Goal: Information Seeking & Learning: Check status

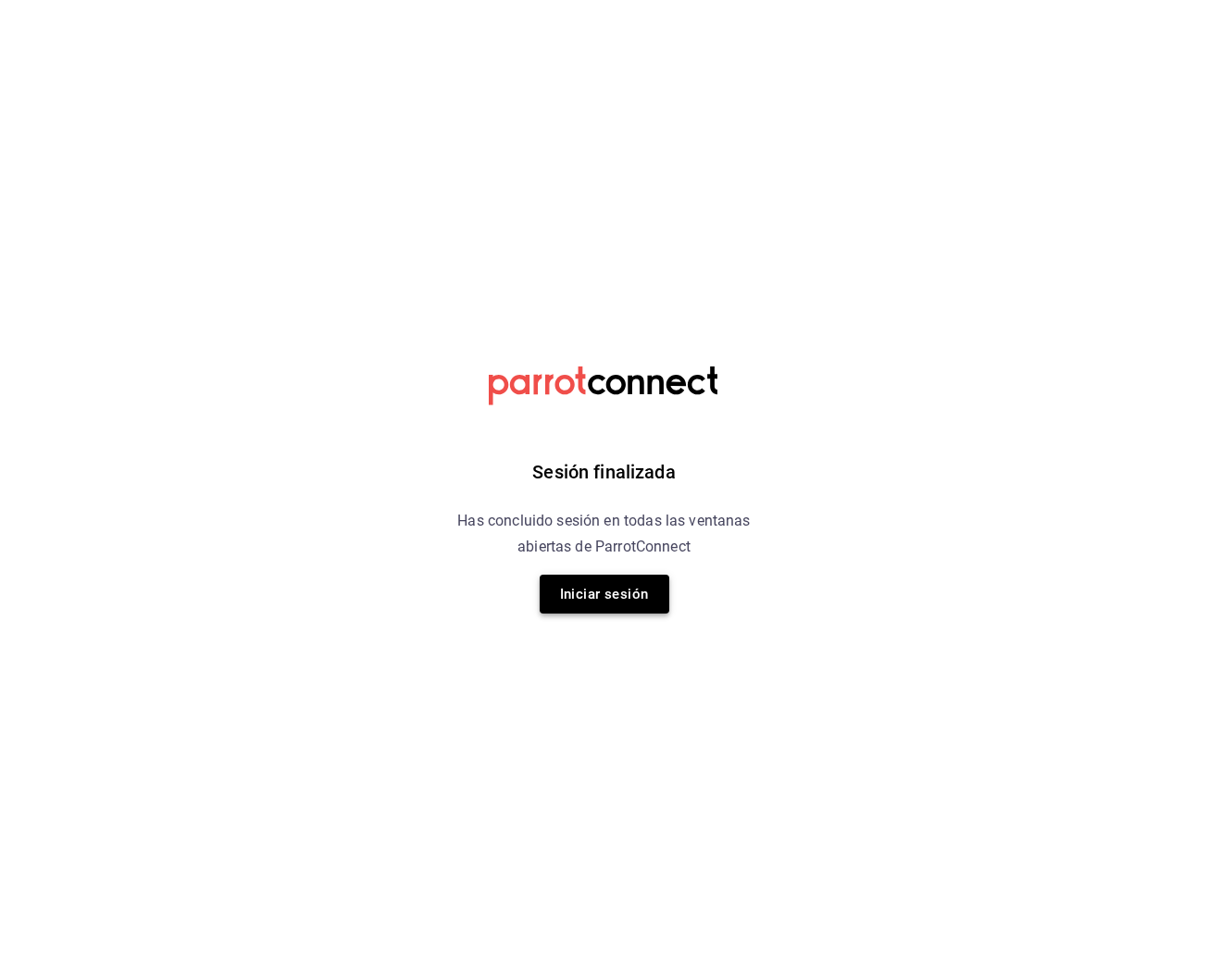
click at [630, 588] on button "Iniciar sesión" at bounding box center [604, 594] width 130 height 39
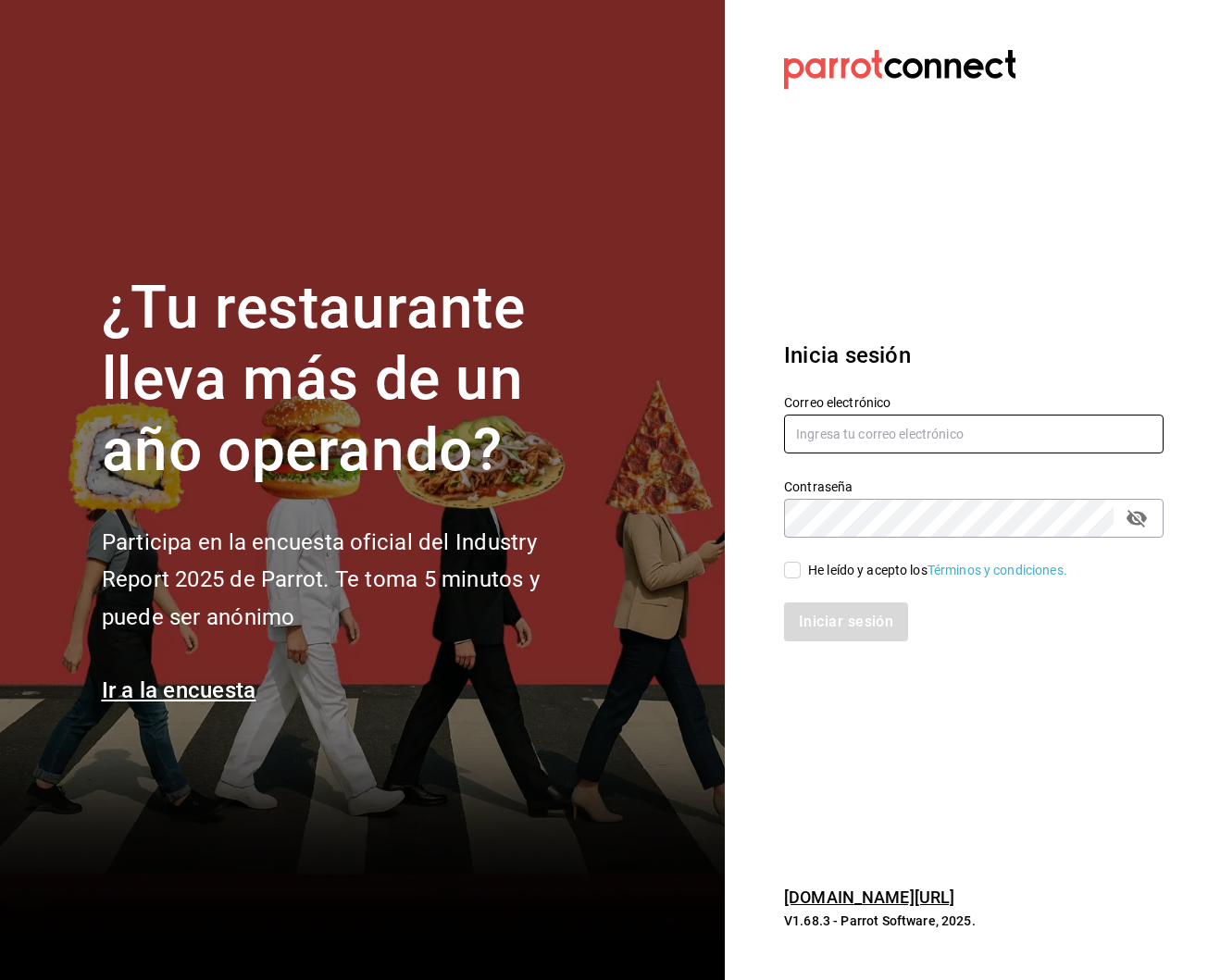
type input "robertagglz@gmail.com"
click at [842, 574] on div "He leído y acepto los Términos y condiciones." at bounding box center [937, 571] width 259 height 19
click at [801, 574] on input "He leído y acepto los Términos y condiciones." at bounding box center [792, 570] width 17 height 17
checkbox input "true"
click at [848, 622] on button "Iniciar sesión" at bounding box center [847, 622] width 126 height 39
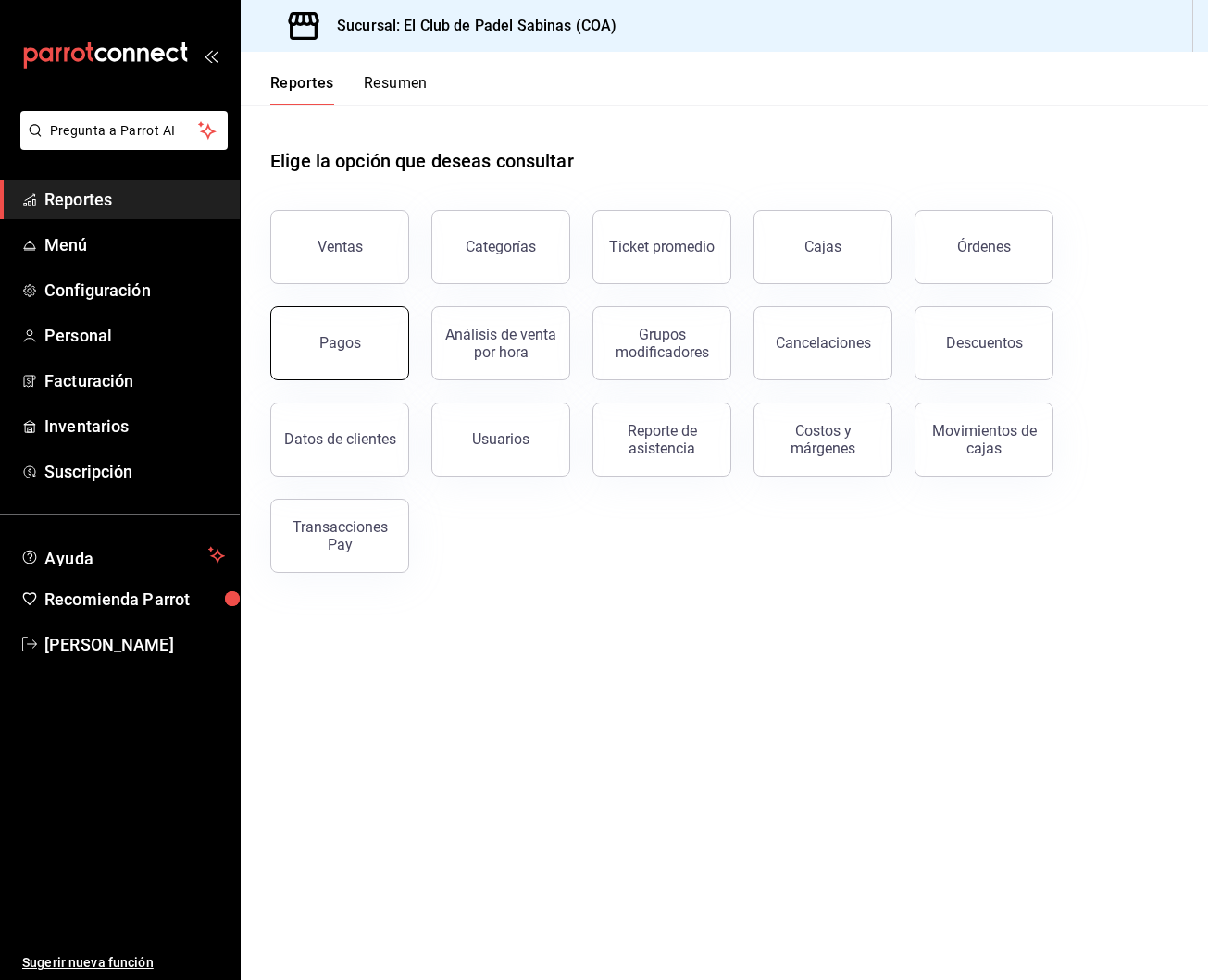
click at [363, 375] on button "Pagos" at bounding box center [339, 343] width 138 height 74
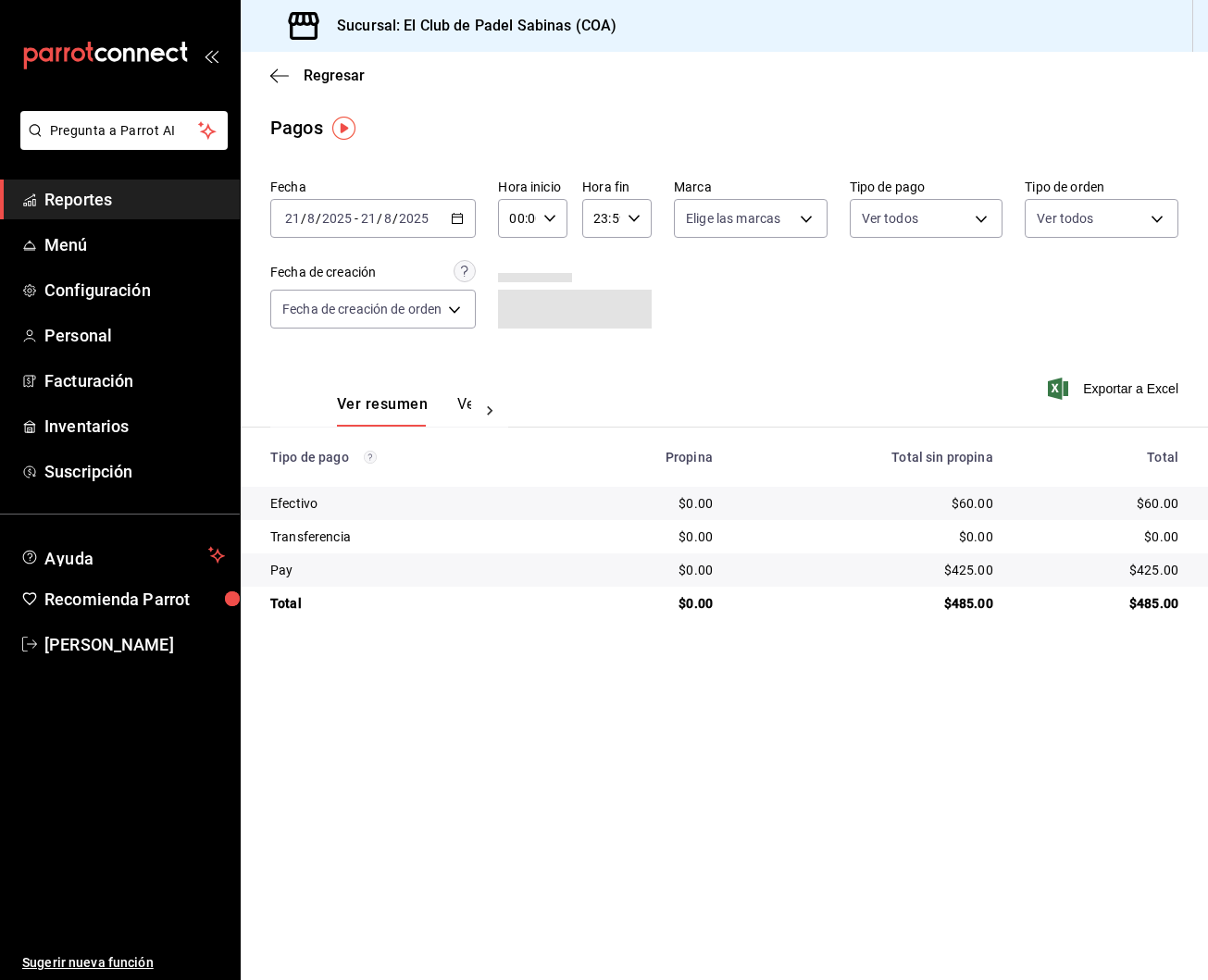
click at [547, 213] on icon "button" at bounding box center [549, 218] width 13 height 13
click at [517, 342] on button "06" at bounding box center [517, 344] width 27 height 37
type input "06:00"
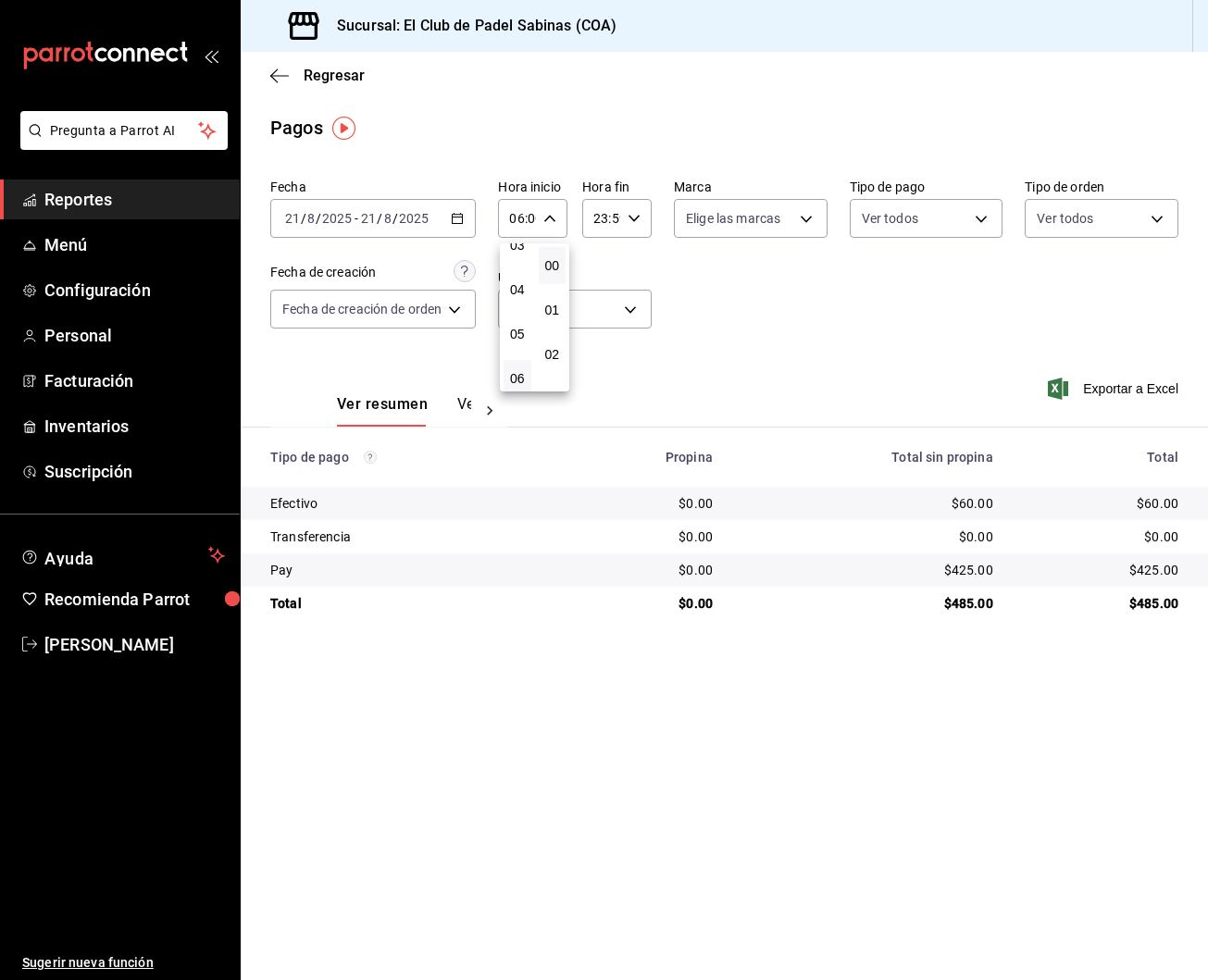
click at [873, 353] on div at bounding box center [604, 490] width 1208 height 980
click at [139, 193] on span "Reportes" at bounding box center [134, 200] width 180 height 25
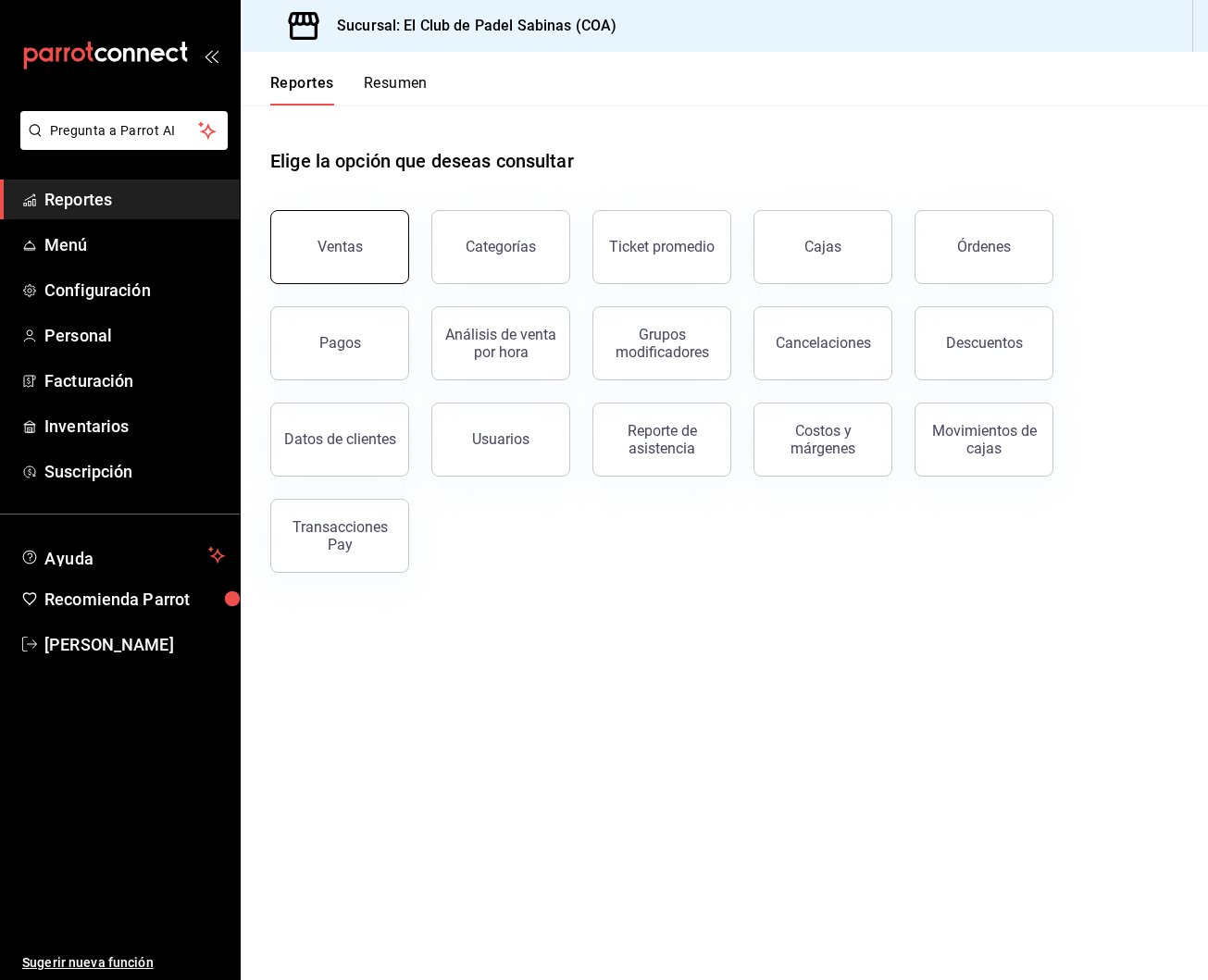
click at [355, 244] on div "Ventas" at bounding box center [340, 246] width 46 height 18
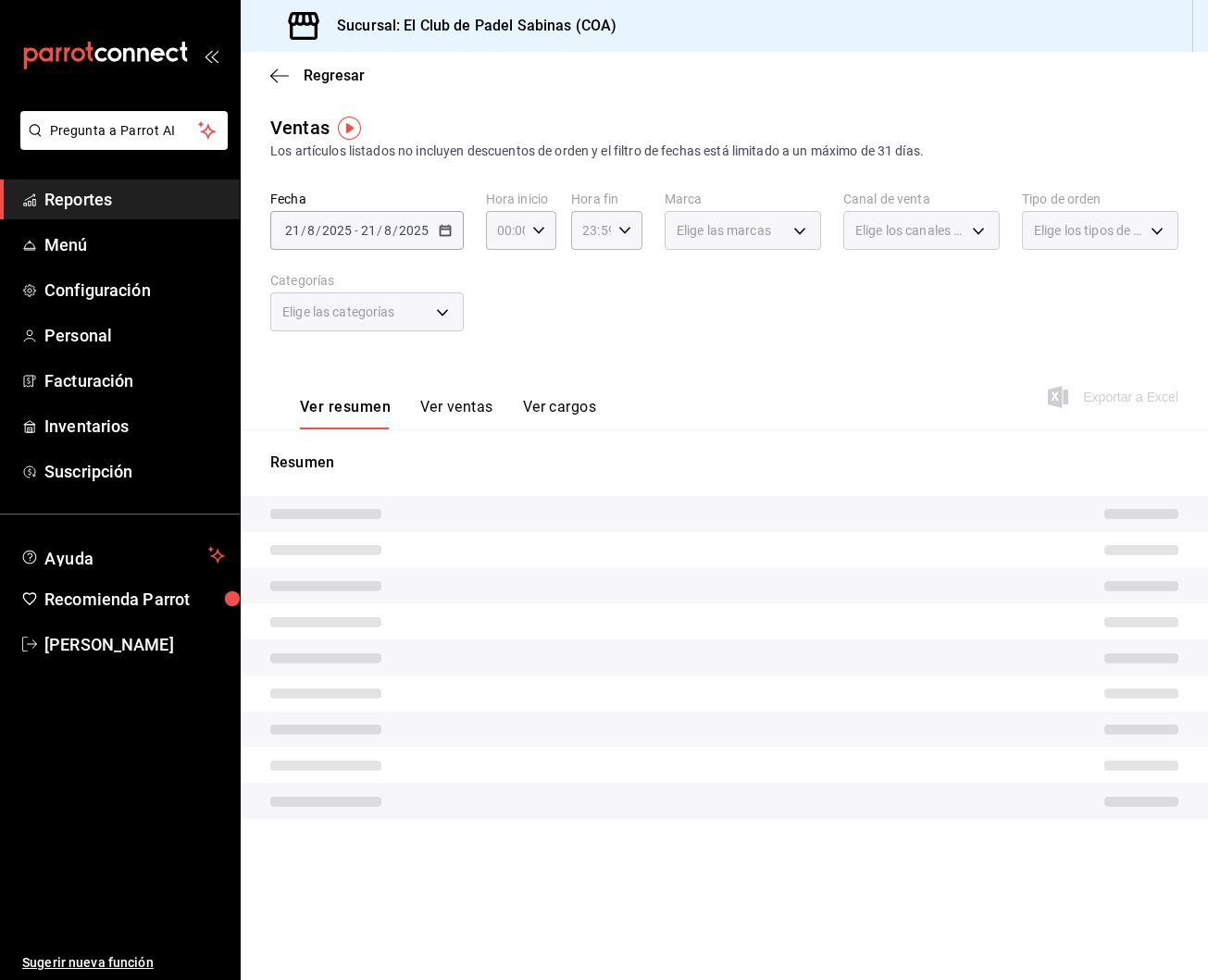
click at [477, 396] on div "Ver resumen Ver ventas Ver cargos" at bounding box center [433, 402] width 325 height 54
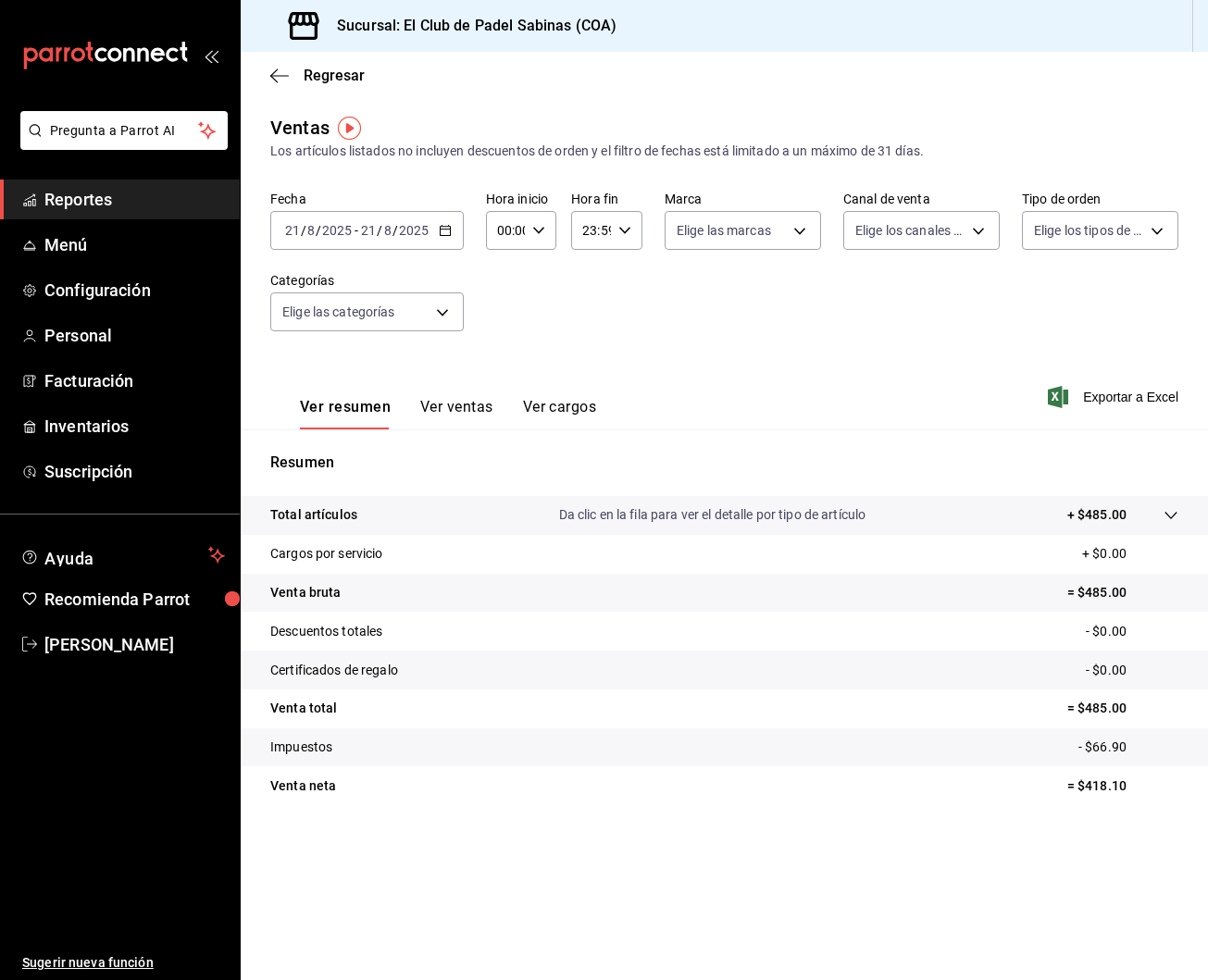
click at [471, 409] on button "Ver ventas" at bounding box center [456, 413] width 73 height 31
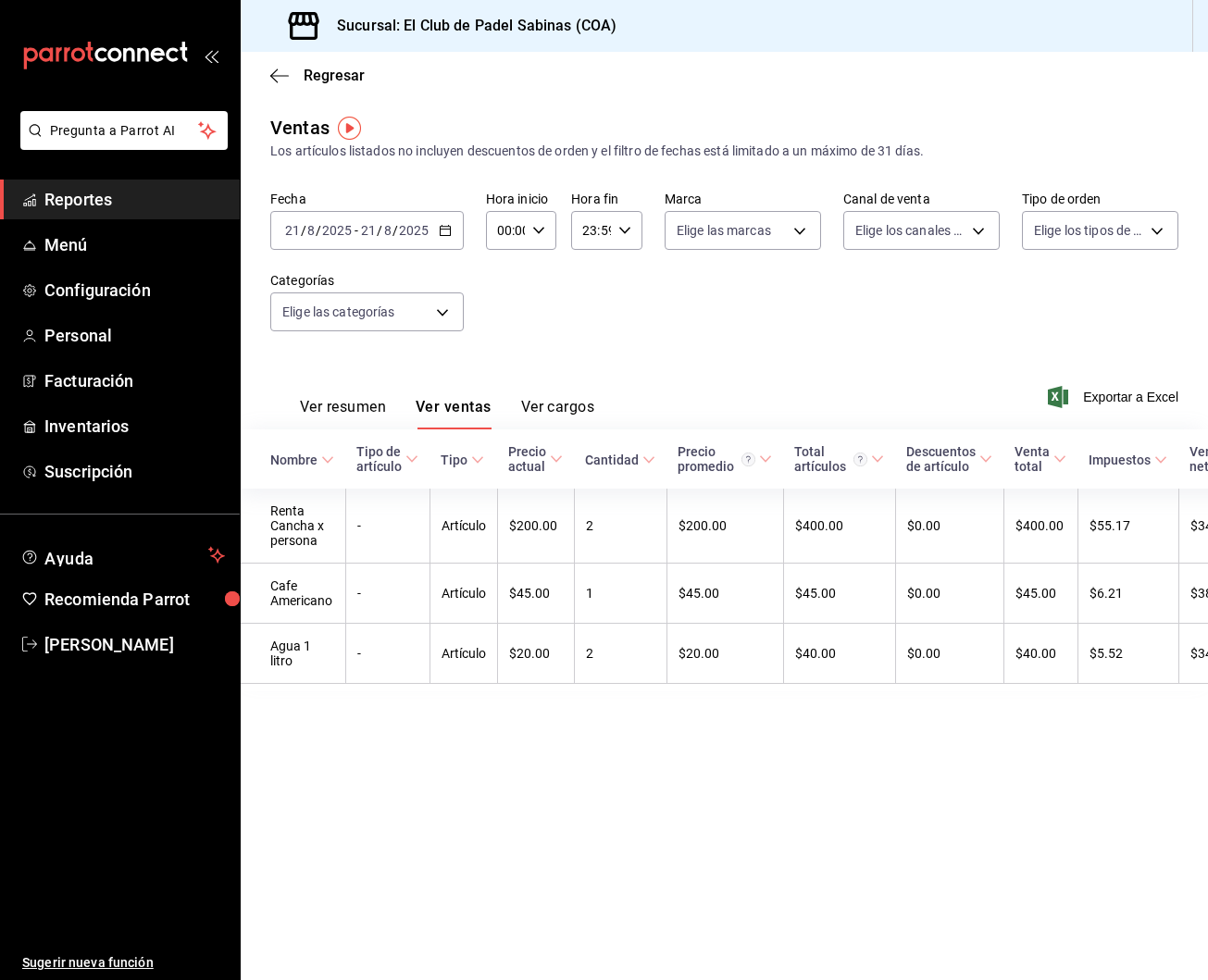
click at [102, 193] on span "Reportes" at bounding box center [134, 200] width 180 height 25
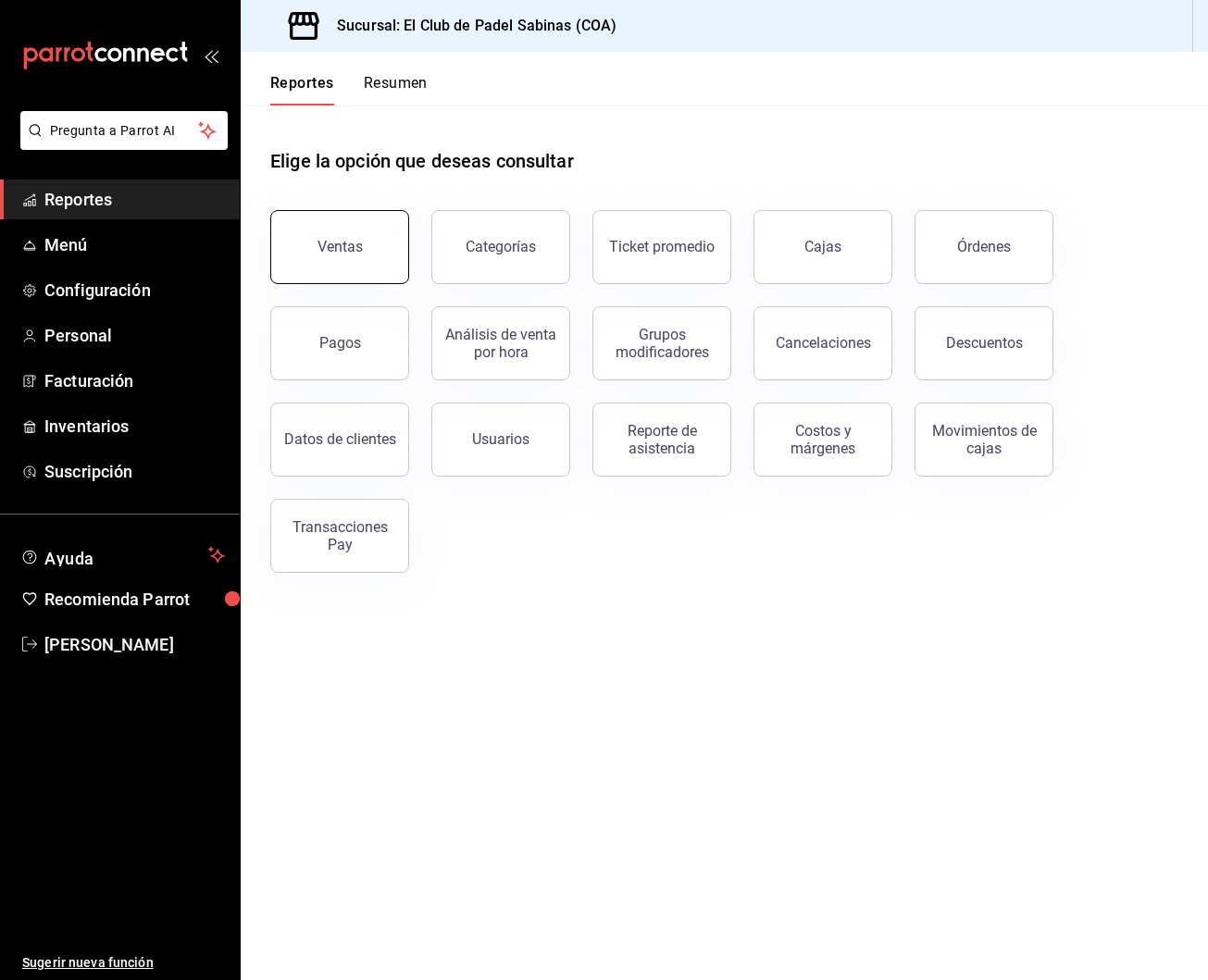
click at [335, 251] on div "Ventas" at bounding box center [340, 246] width 46 height 18
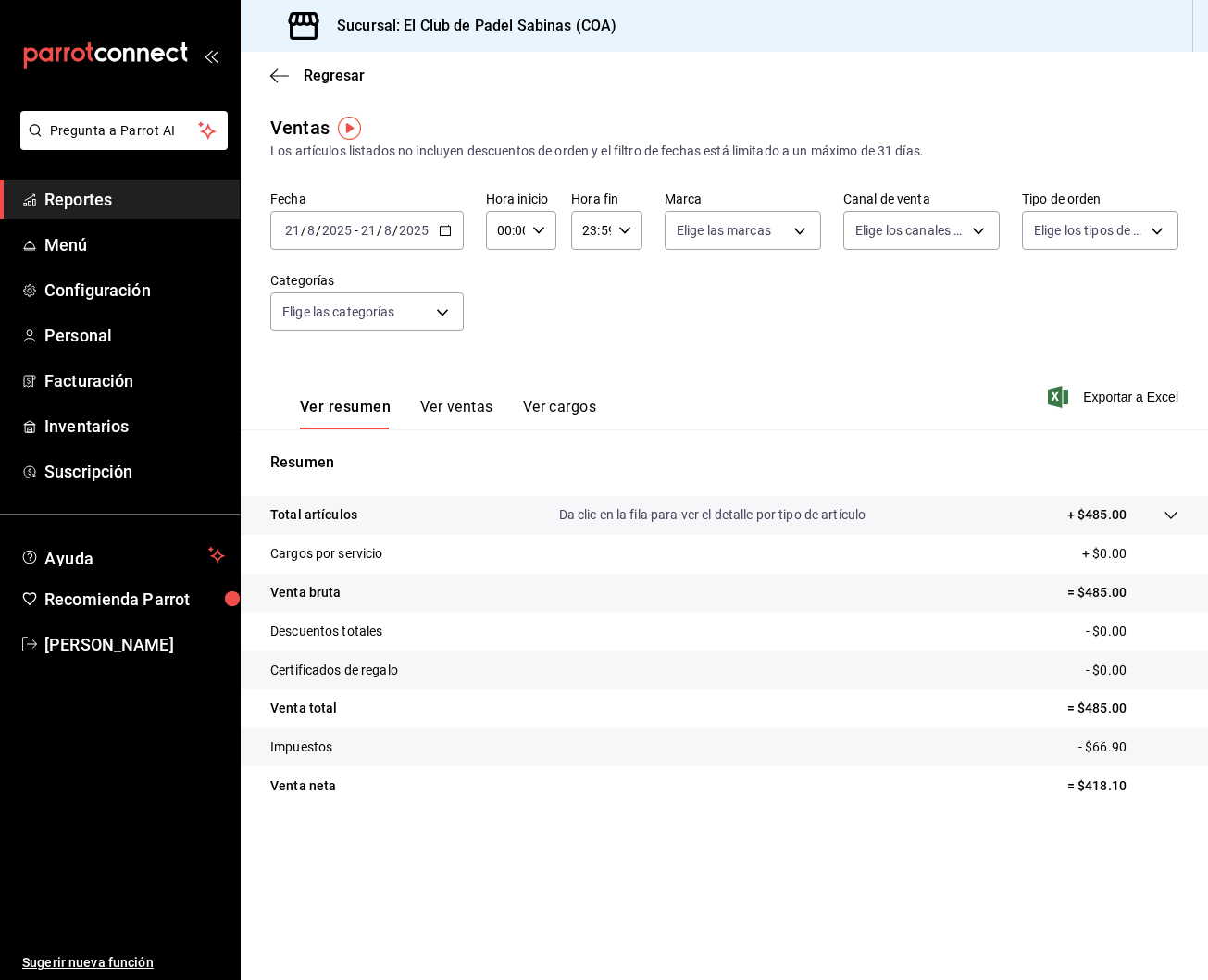
click at [179, 207] on span "Reportes" at bounding box center [134, 200] width 180 height 25
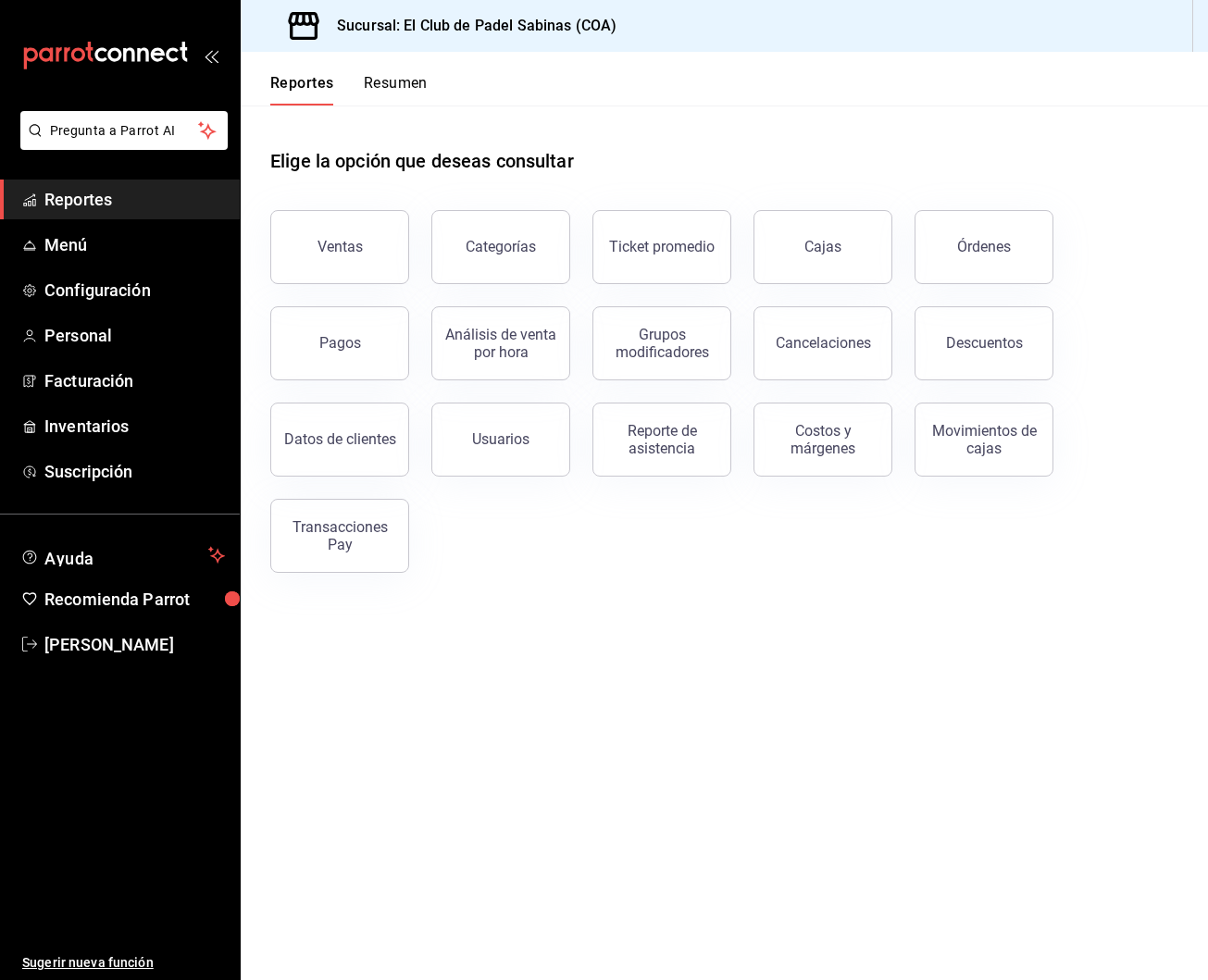
scroll to position [1, 0]
click at [1101, 117] on div "Elige la opción que deseas consultar" at bounding box center [724, 146] width 908 height 83
click at [358, 247] on div "Ventas" at bounding box center [340, 246] width 46 height 18
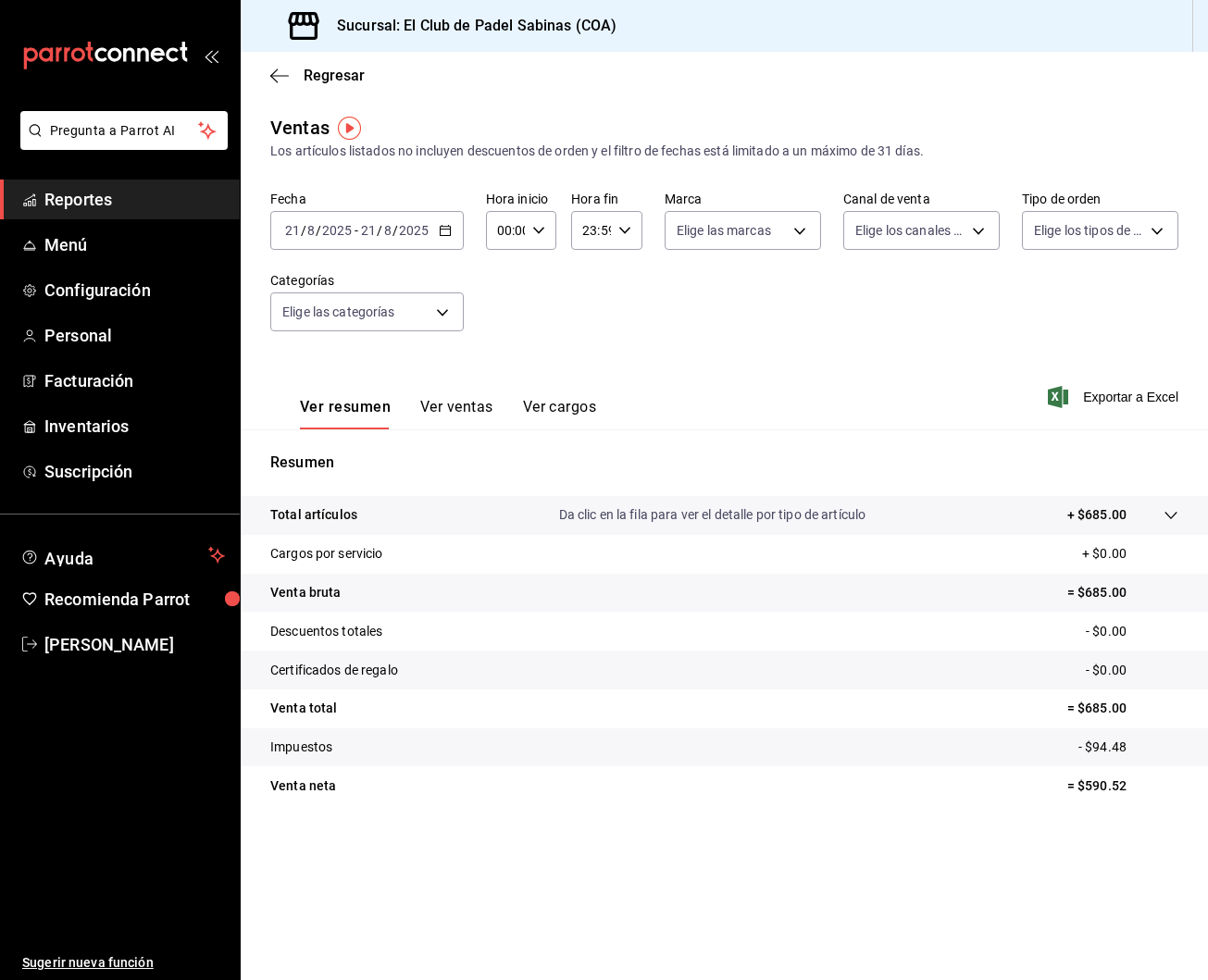
click at [462, 416] on button "Ver ventas" at bounding box center [456, 413] width 73 height 31
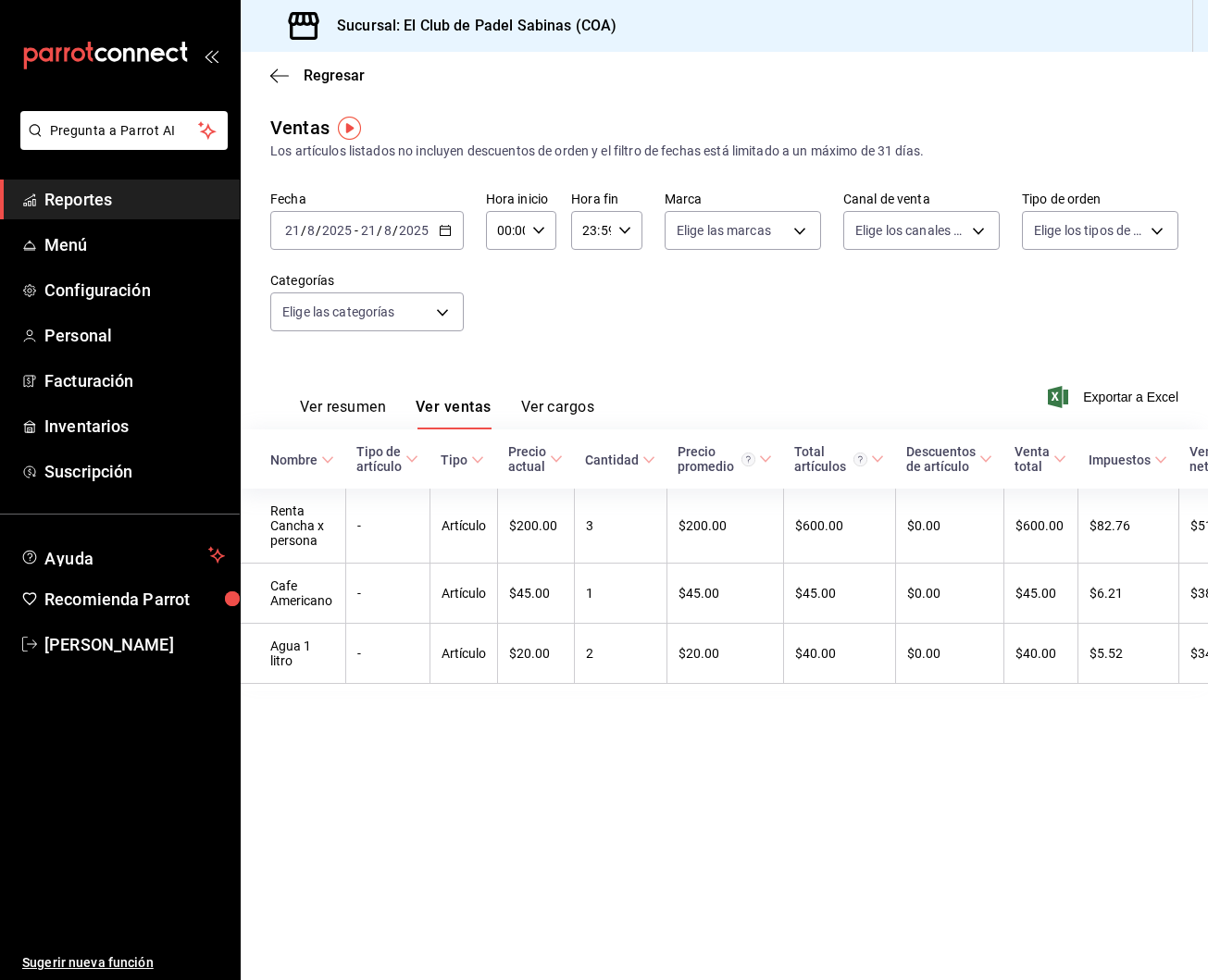
click at [141, 194] on span "Reportes" at bounding box center [134, 200] width 180 height 25
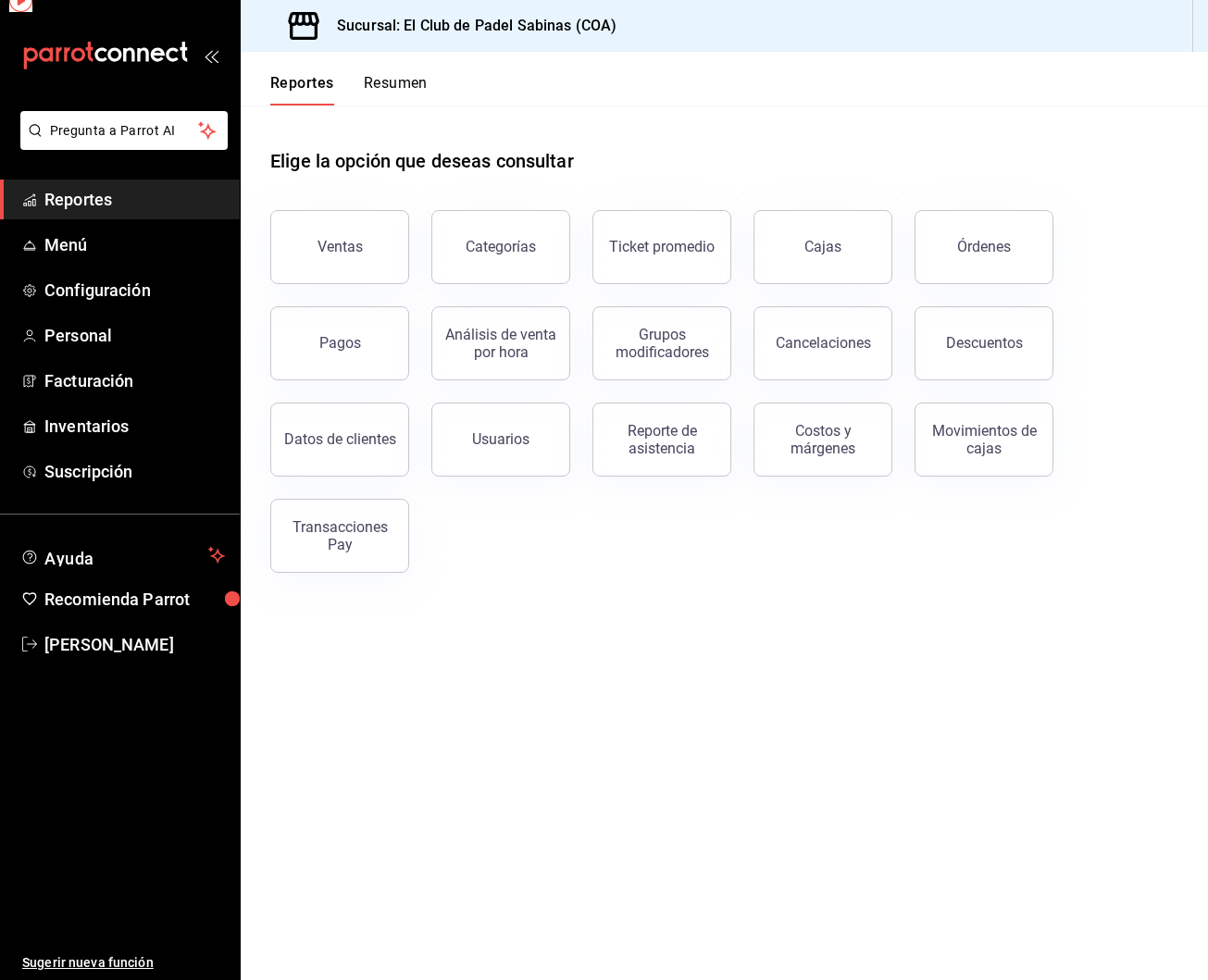
scroll to position [0, 1]
click at [365, 343] on button "Pagos" at bounding box center [339, 343] width 138 height 74
click at [352, 340] on div "Pagos" at bounding box center [340, 343] width 42 height 18
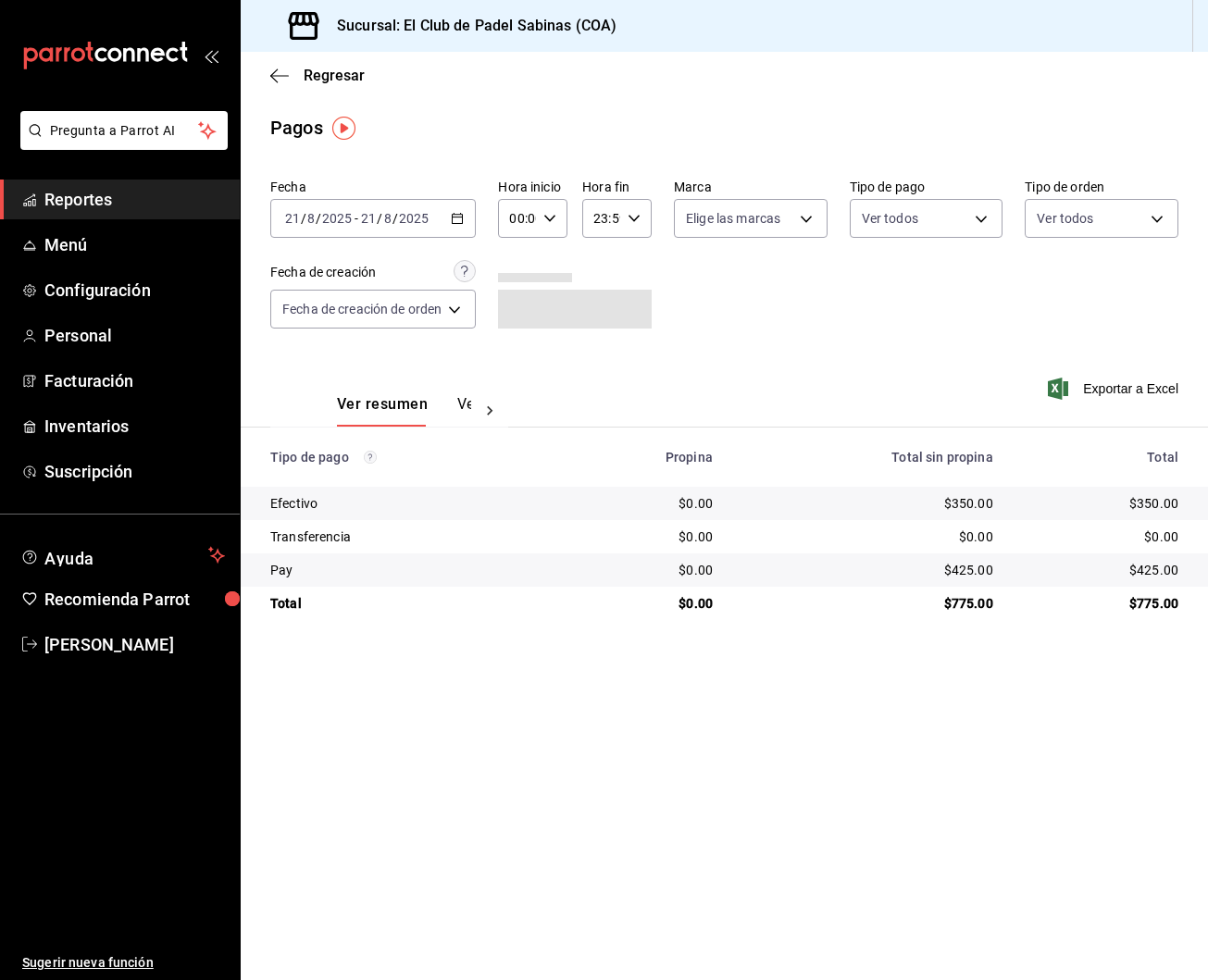
click at [126, 198] on span "Reportes" at bounding box center [134, 200] width 180 height 25
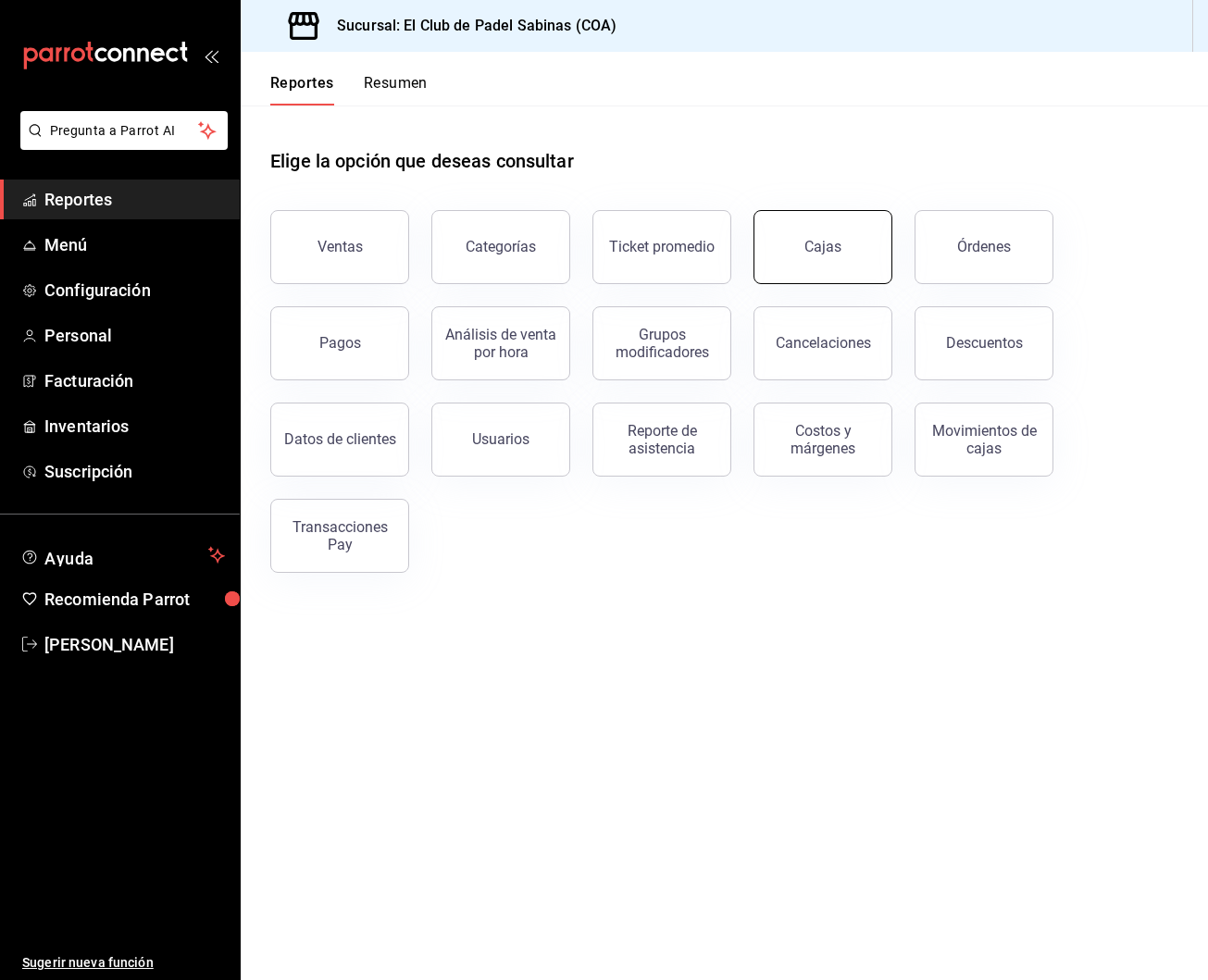
click at [813, 248] on div "Cajas" at bounding box center [822, 246] width 37 height 18
